Goal: Check status: Check status

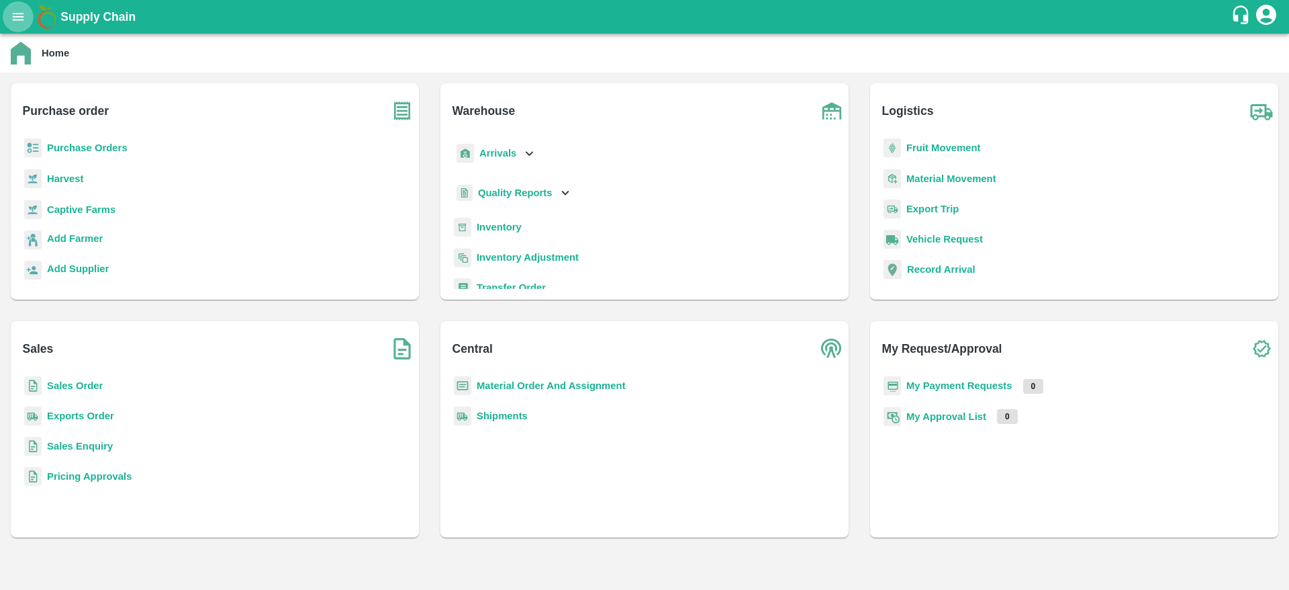
click at [26, 17] on icon "open drawer" at bounding box center [18, 16] width 15 height 15
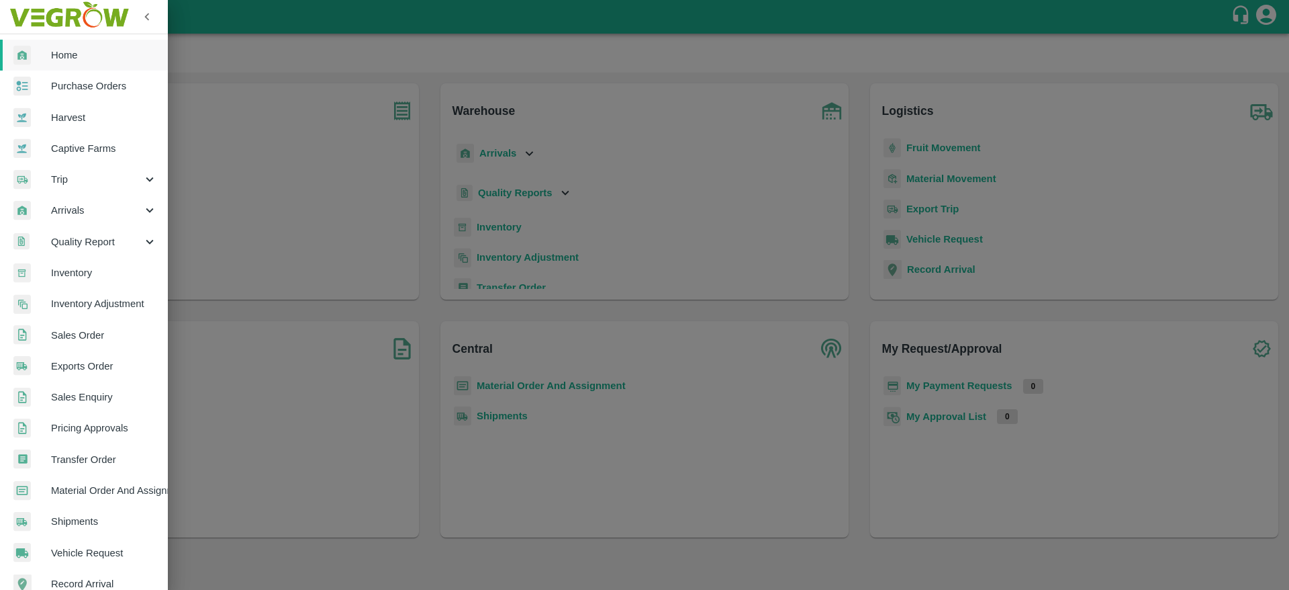
click at [285, 363] on div at bounding box center [644, 295] width 1289 height 590
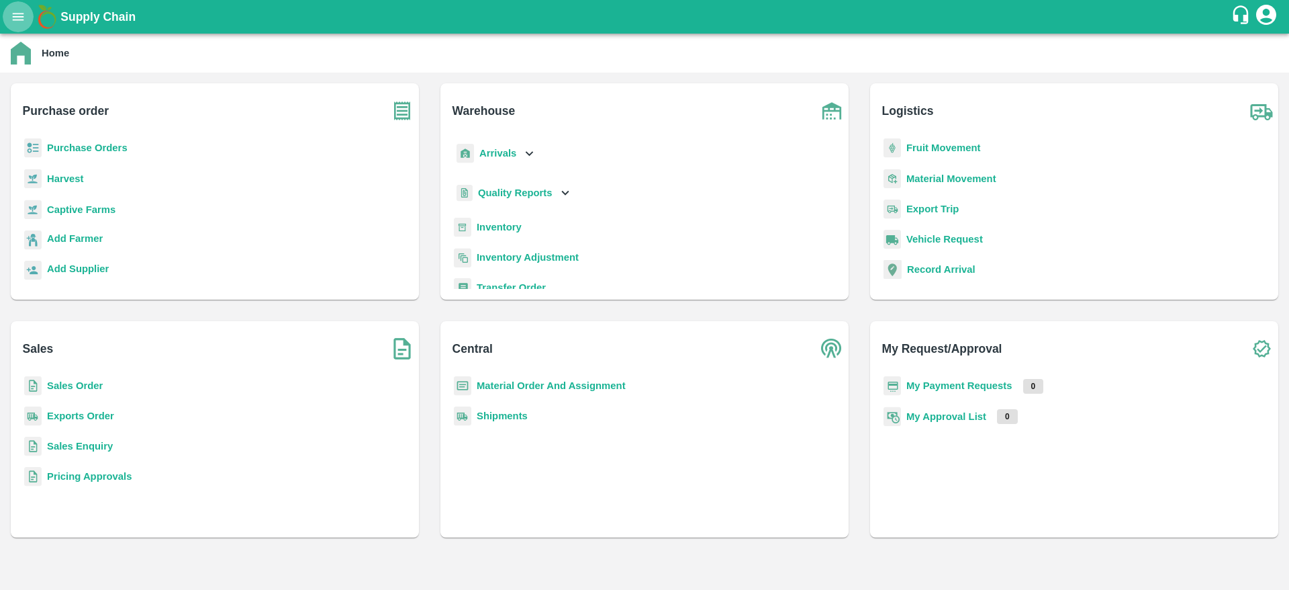
click at [19, 21] on icon "open drawer" at bounding box center [18, 16] width 15 height 15
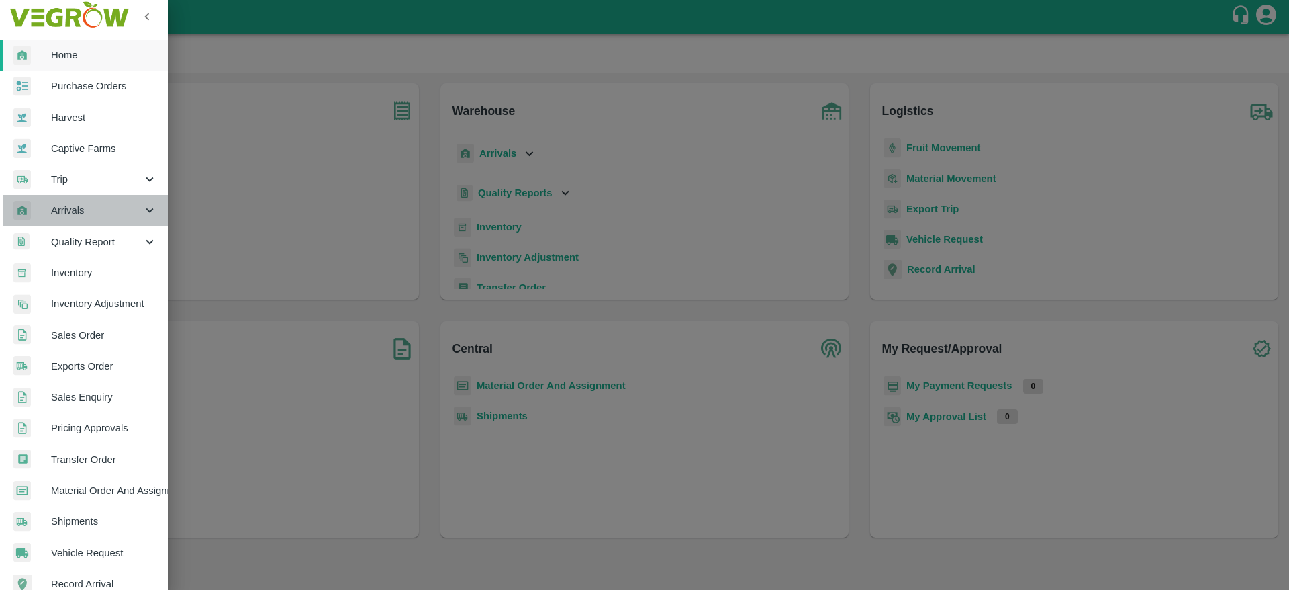
click at [110, 217] on span "Arrivals" at bounding box center [96, 210] width 91 height 15
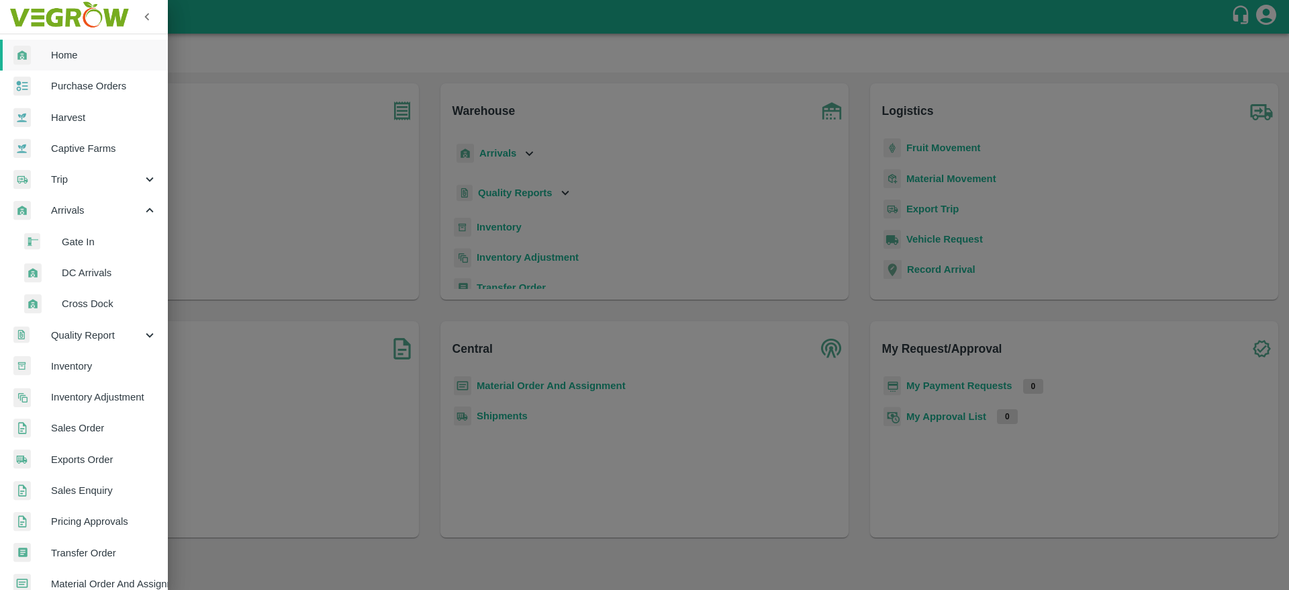
click at [116, 264] on li "DC Arrivals" at bounding box center [89, 272] width 157 height 31
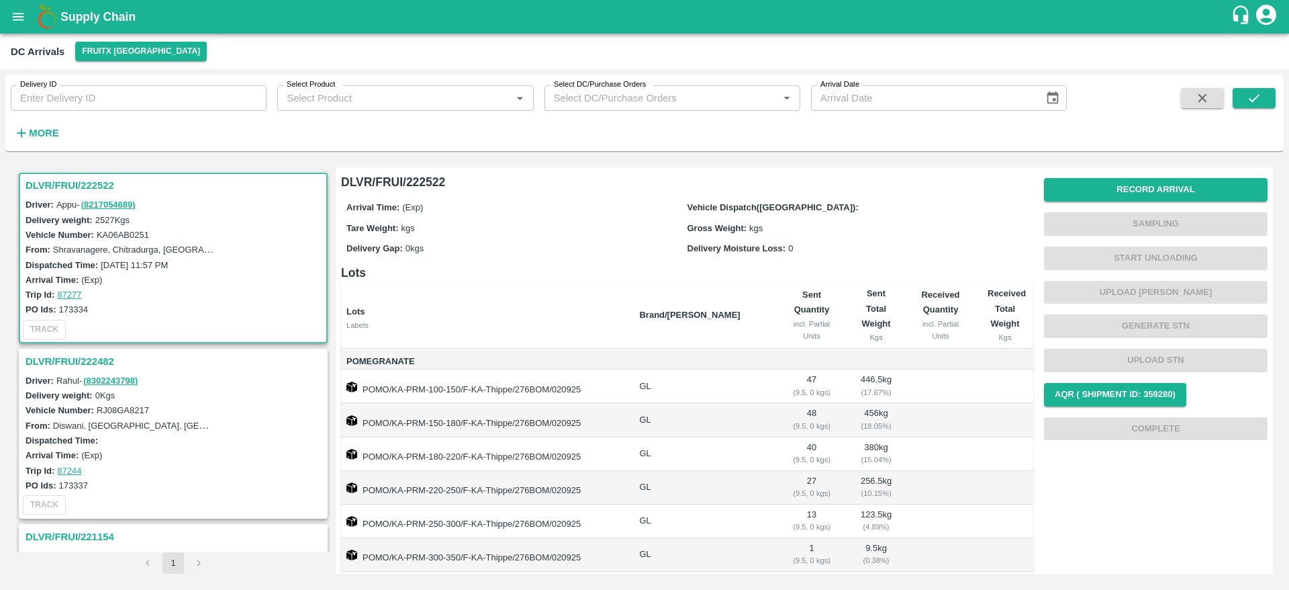
click at [71, 177] on h3 "DLVR/FRUI/222522" at bounding box center [176, 185] width 300 height 17
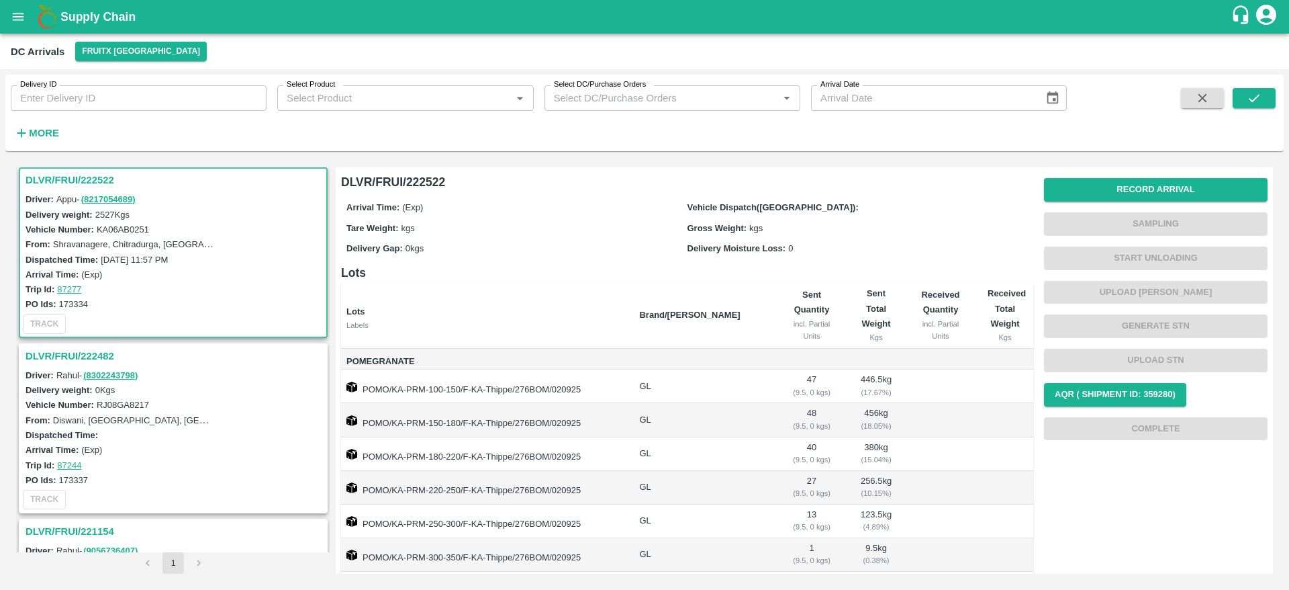
click at [64, 351] on h3 "DLVR/FRUI/222482" at bounding box center [176, 355] width 300 height 17
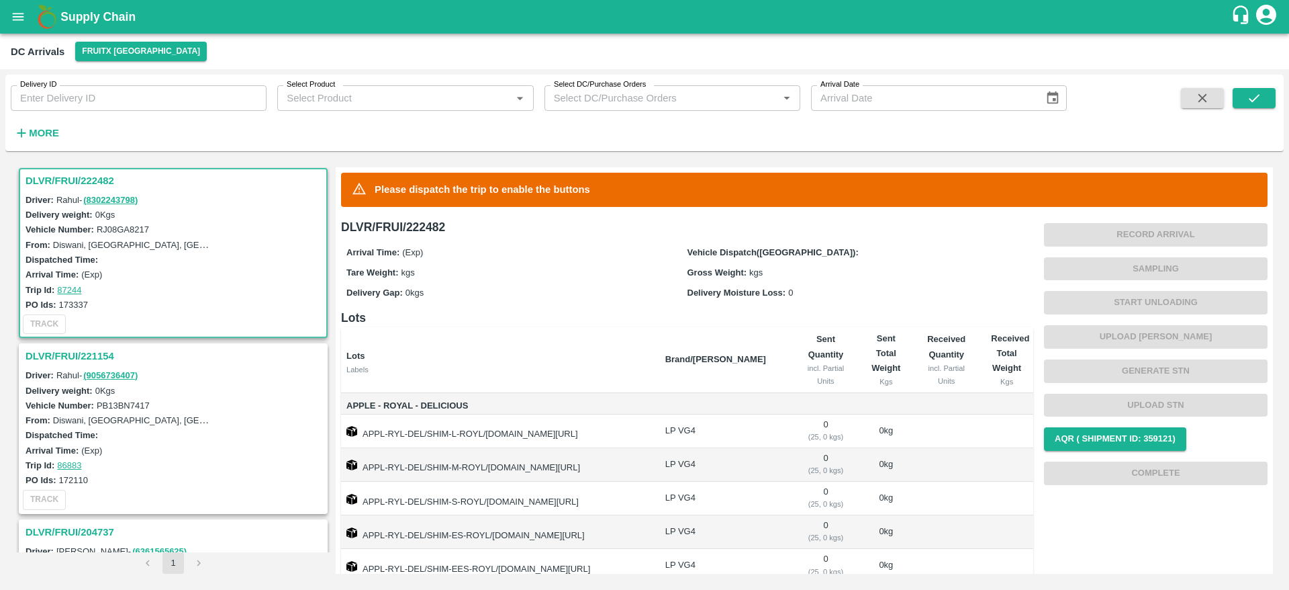
scroll to position [71, 0]
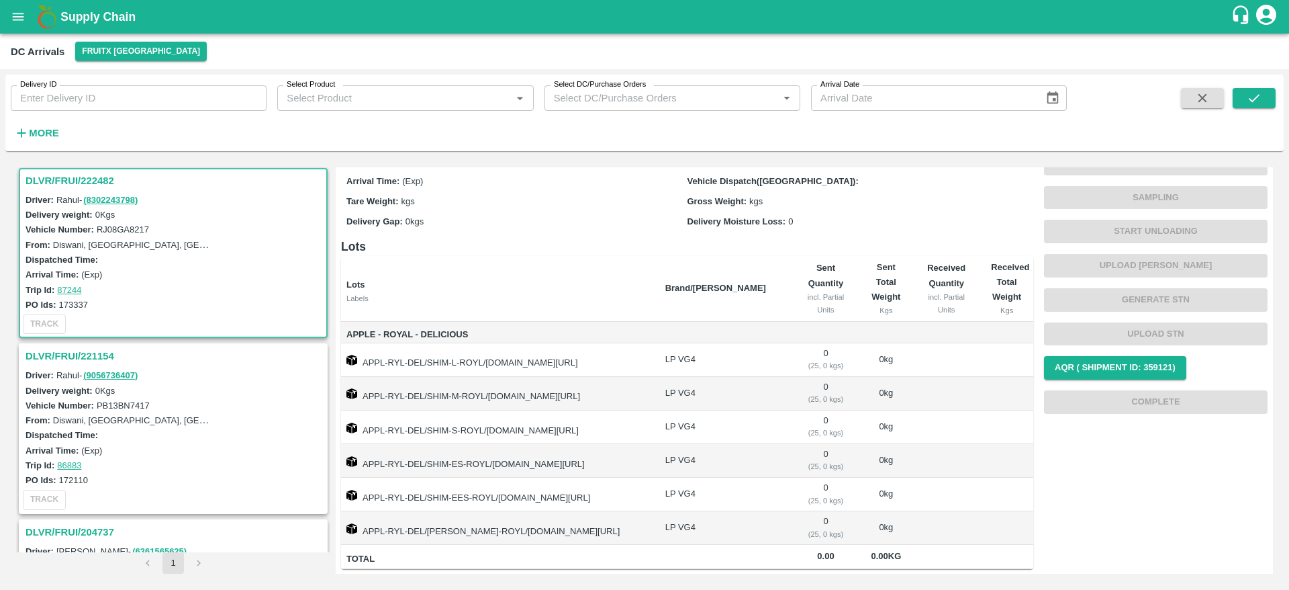
click at [74, 353] on h3 "DLVR/FRUI/221154" at bounding box center [176, 355] width 300 height 17
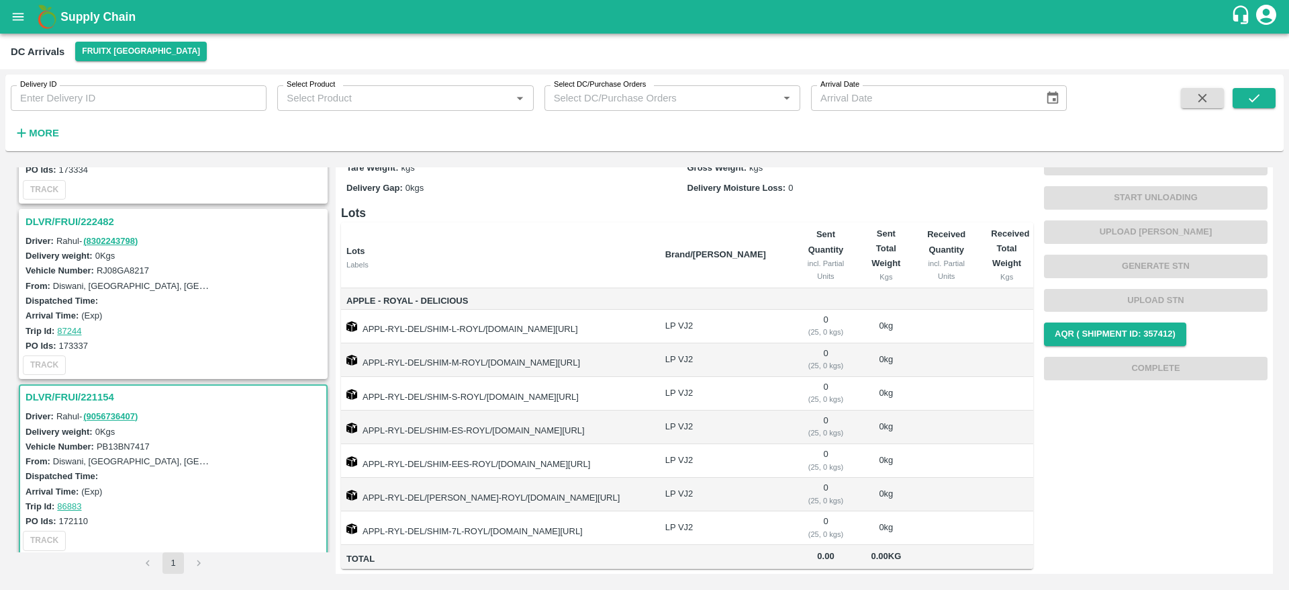
scroll to position [132, 0]
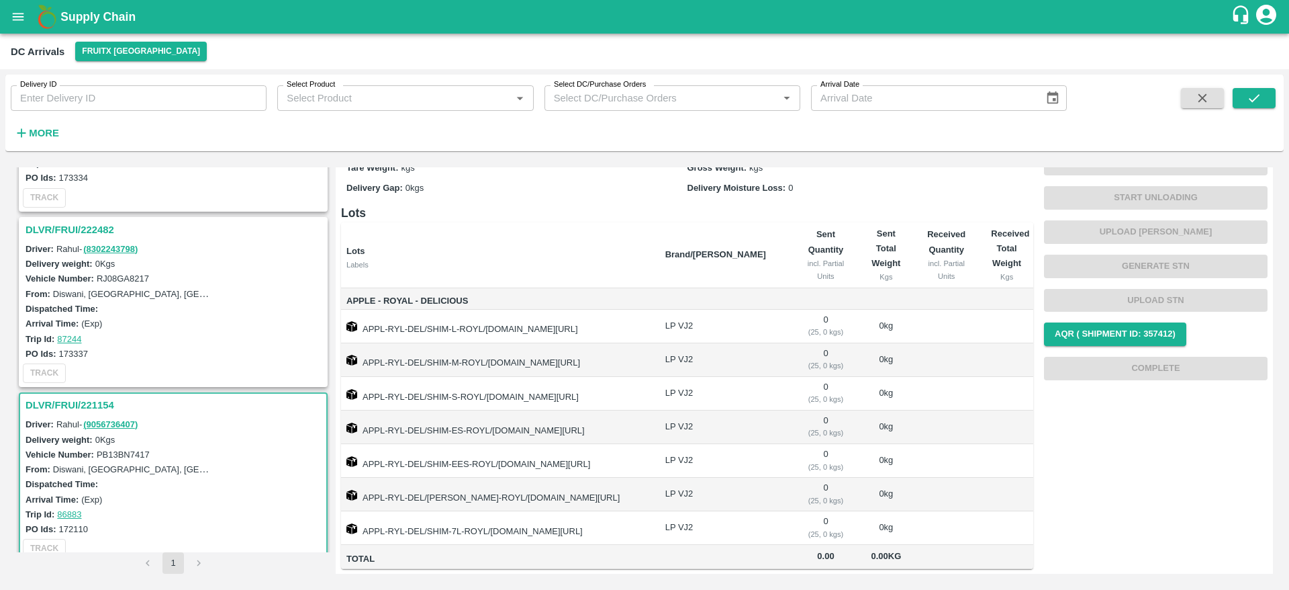
click at [70, 227] on h3 "DLVR/FRUI/222482" at bounding box center [176, 229] width 300 height 17
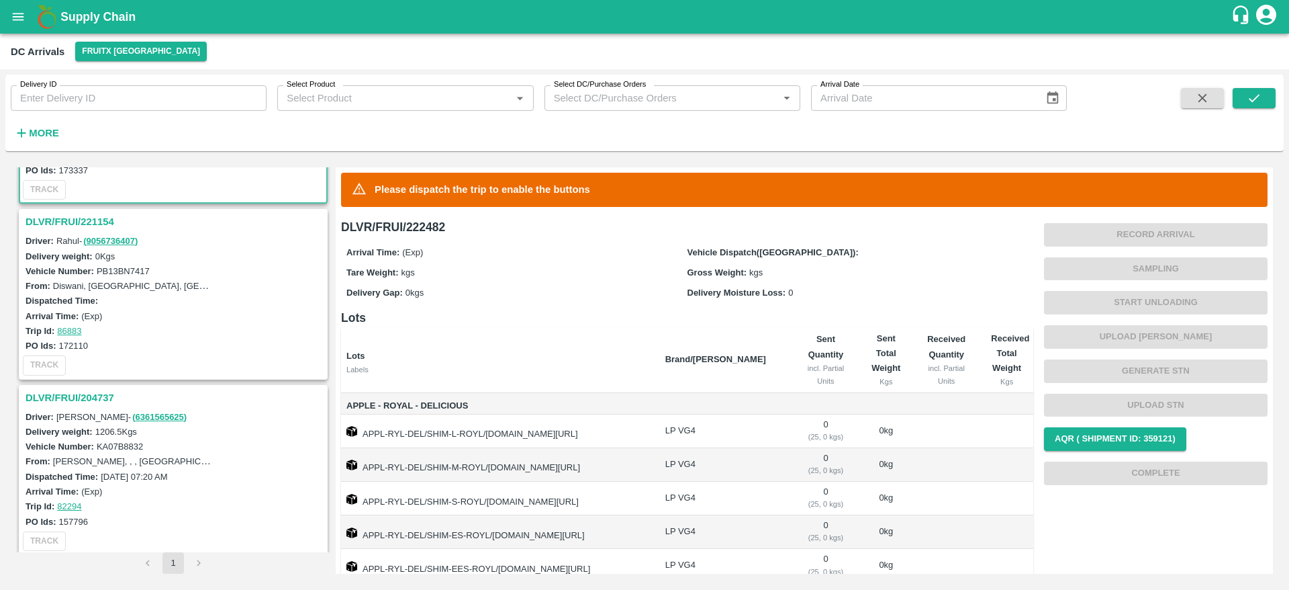
scroll to position [323, 0]
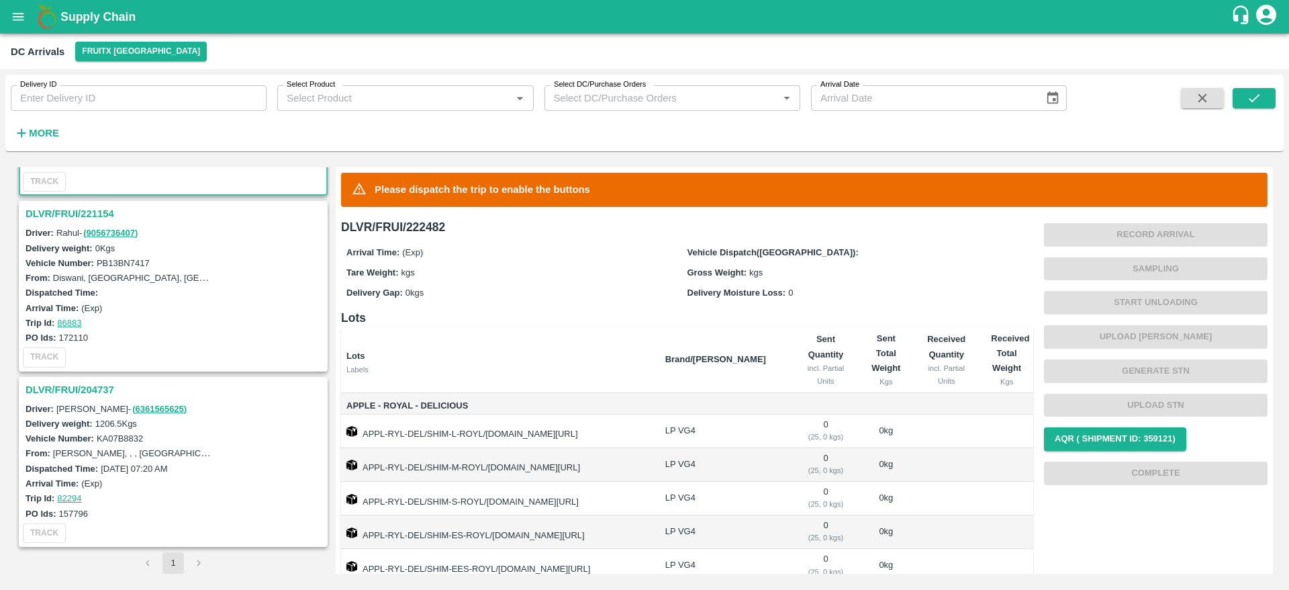
click at [57, 394] on h3 "DLVR/FRUI/204737" at bounding box center [176, 389] width 300 height 17
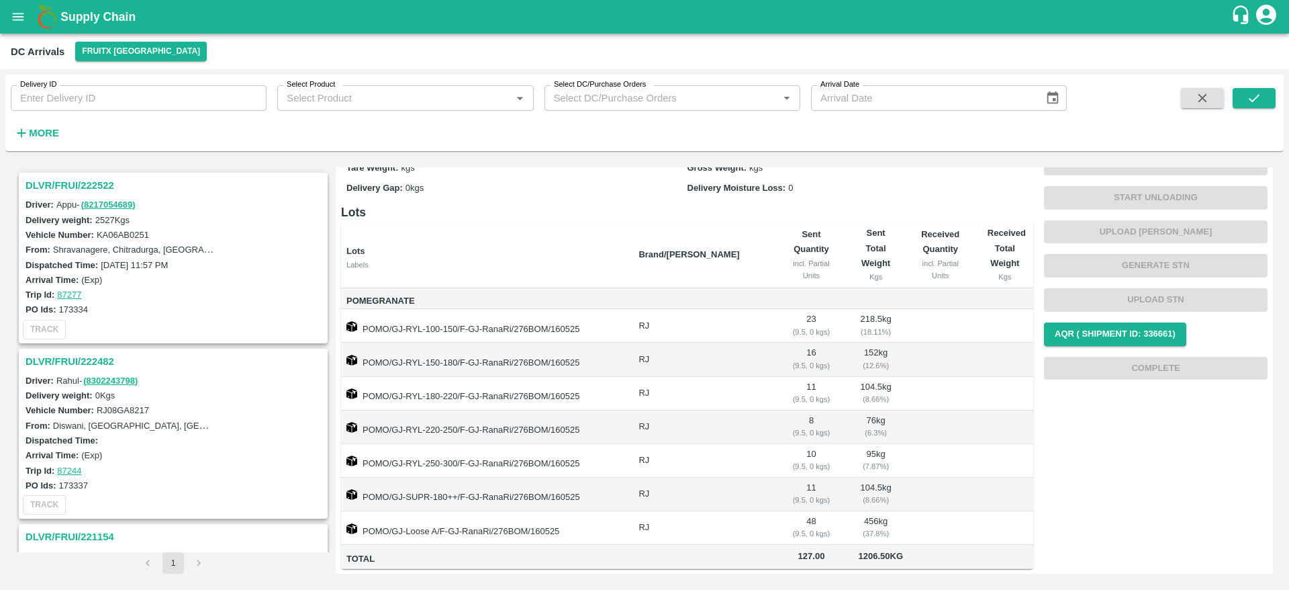
click at [70, 184] on h3 "DLVR/FRUI/222522" at bounding box center [176, 185] width 300 height 17
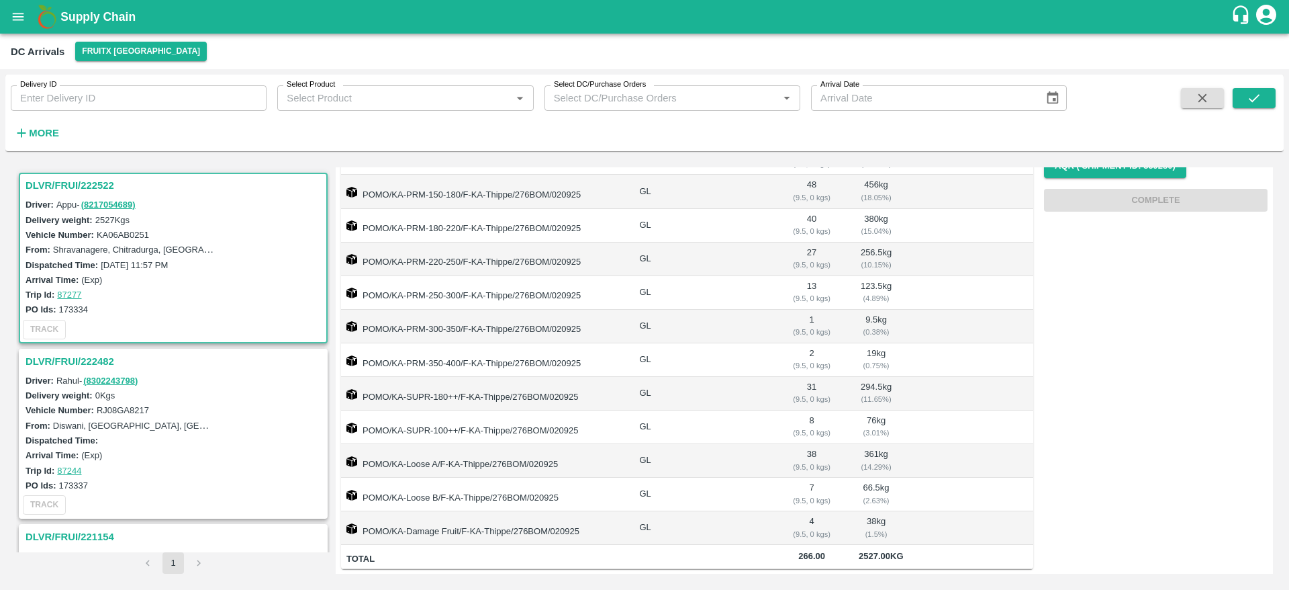
click at [75, 188] on h3 "DLVR/FRUI/222522" at bounding box center [176, 185] width 300 height 17
